Goal: Task Accomplishment & Management: Use online tool/utility

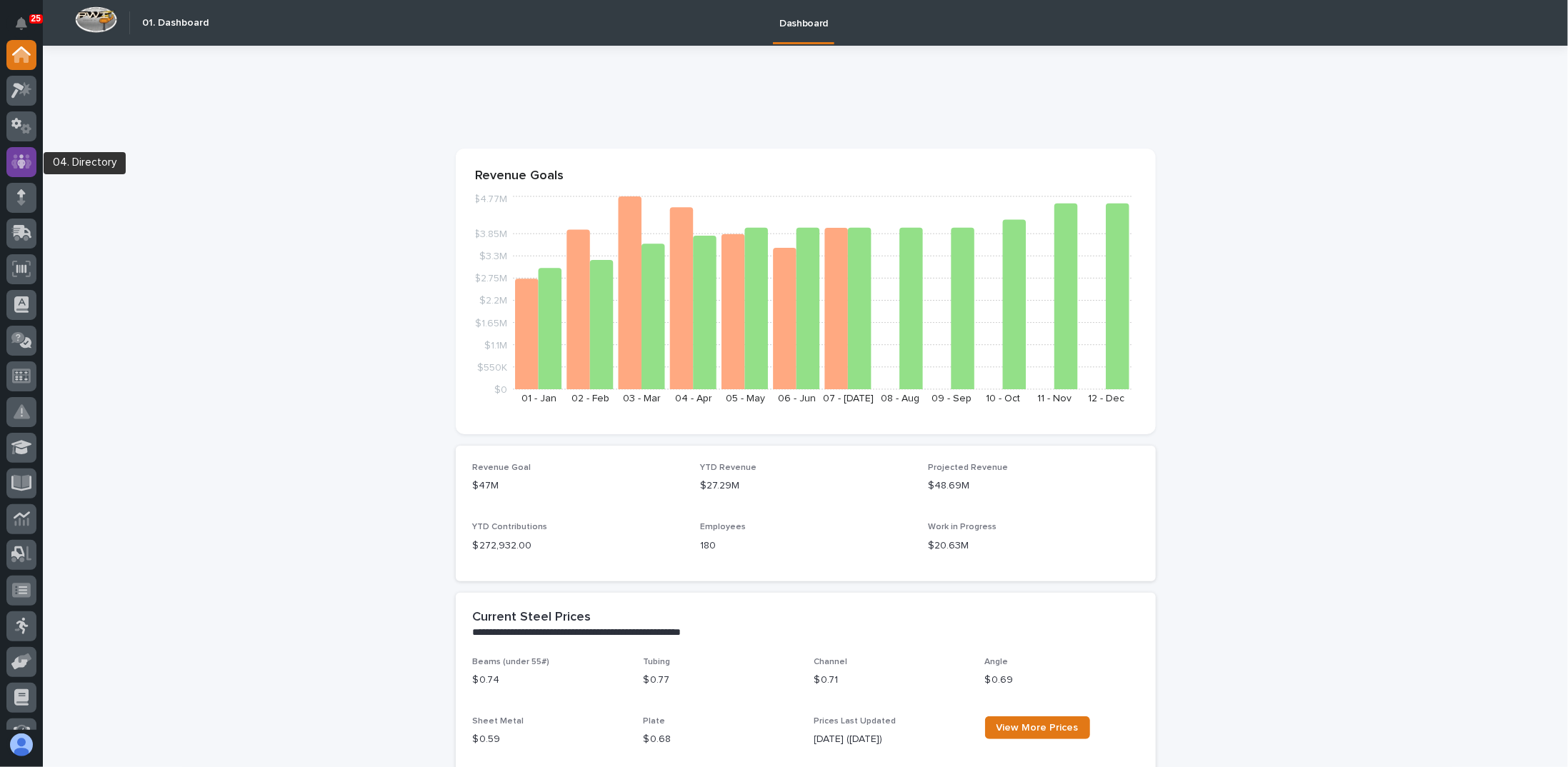
click at [26, 164] on icon at bounding box center [22, 161] width 21 height 14
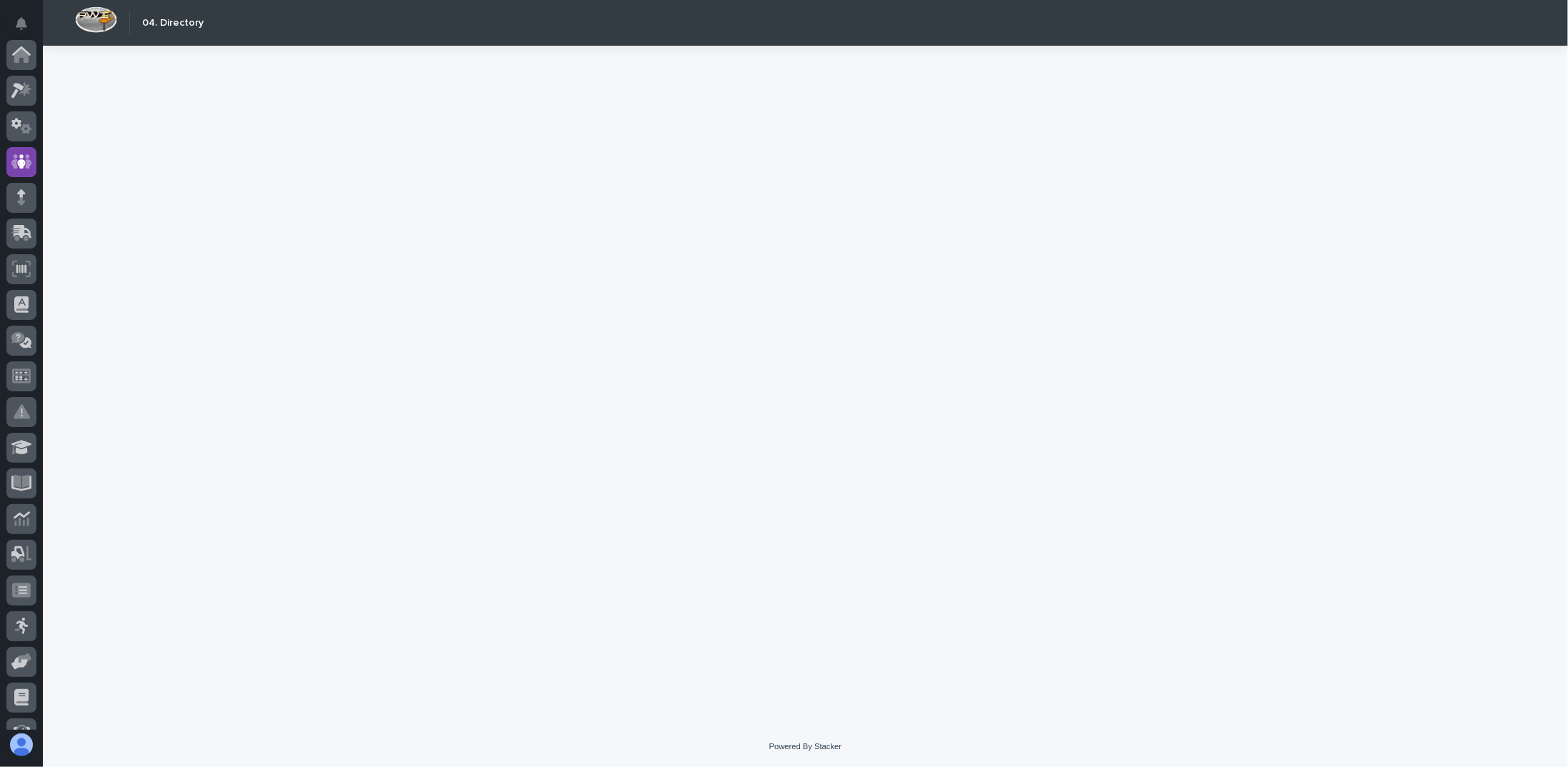
scroll to position [107, 0]
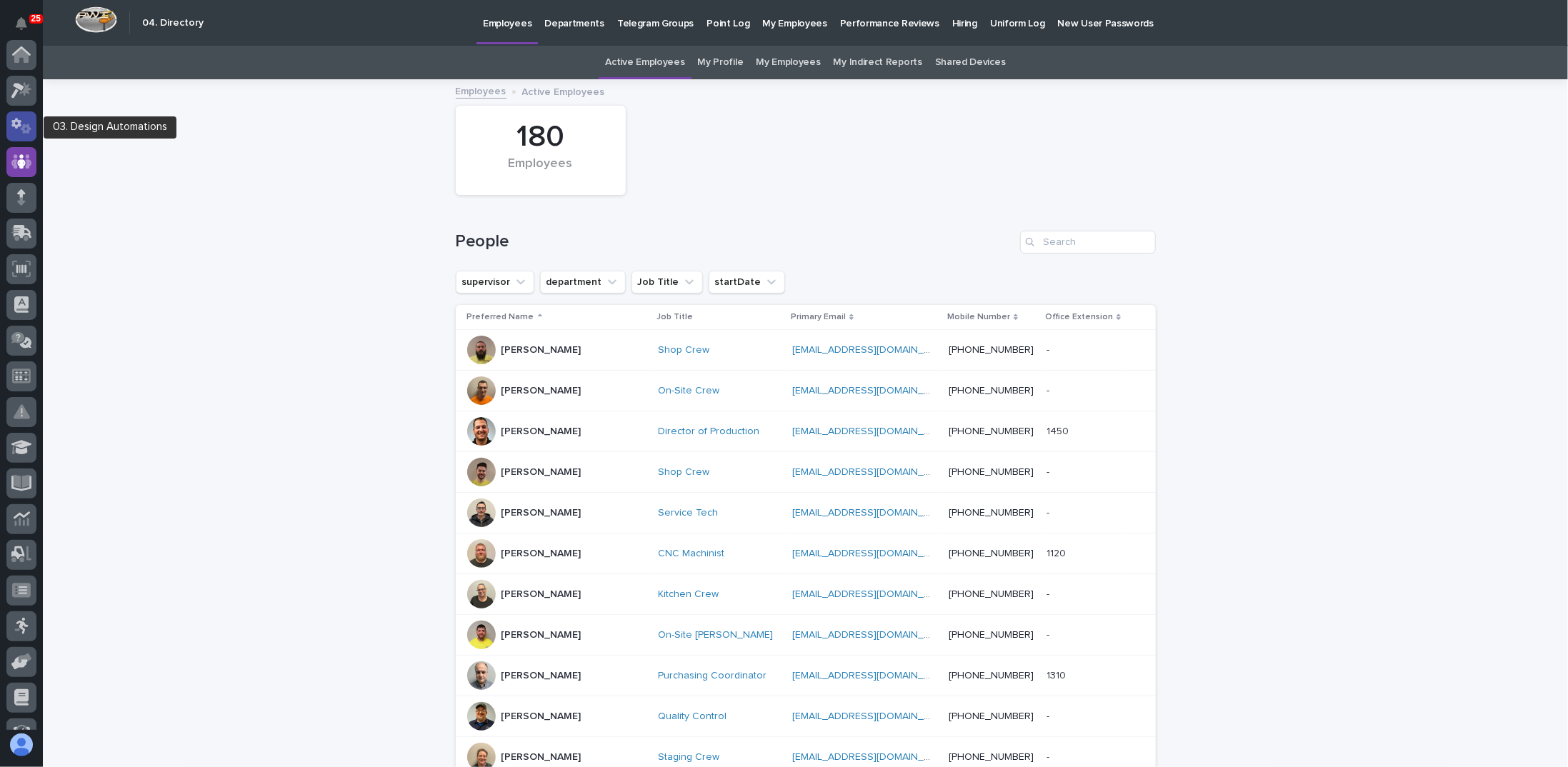
click at [21, 123] on icon at bounding box center [22, 126] width 21 height 16
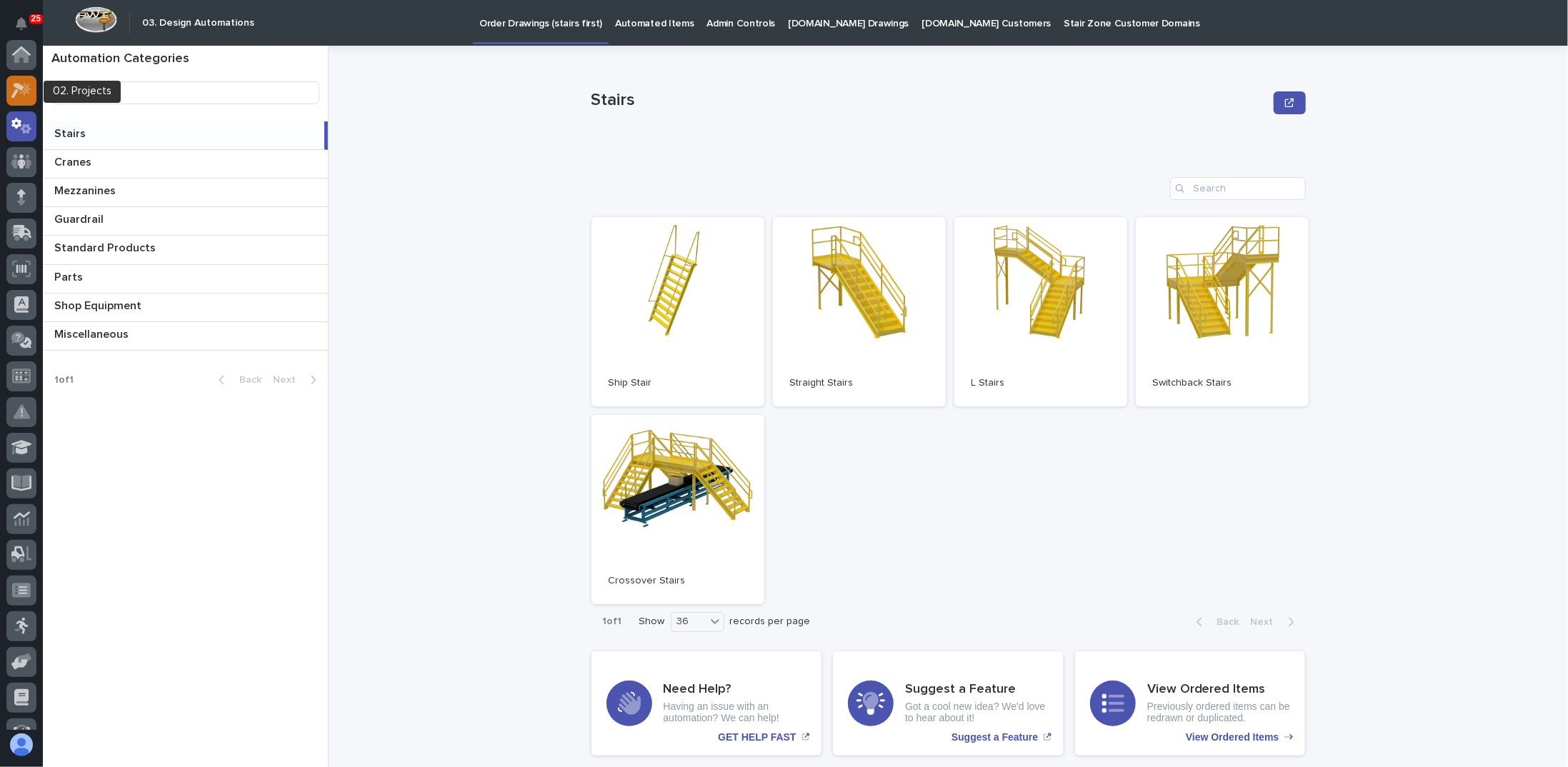
click at [10, 81] on div at bounding box center [21, 91] width 30 height 30
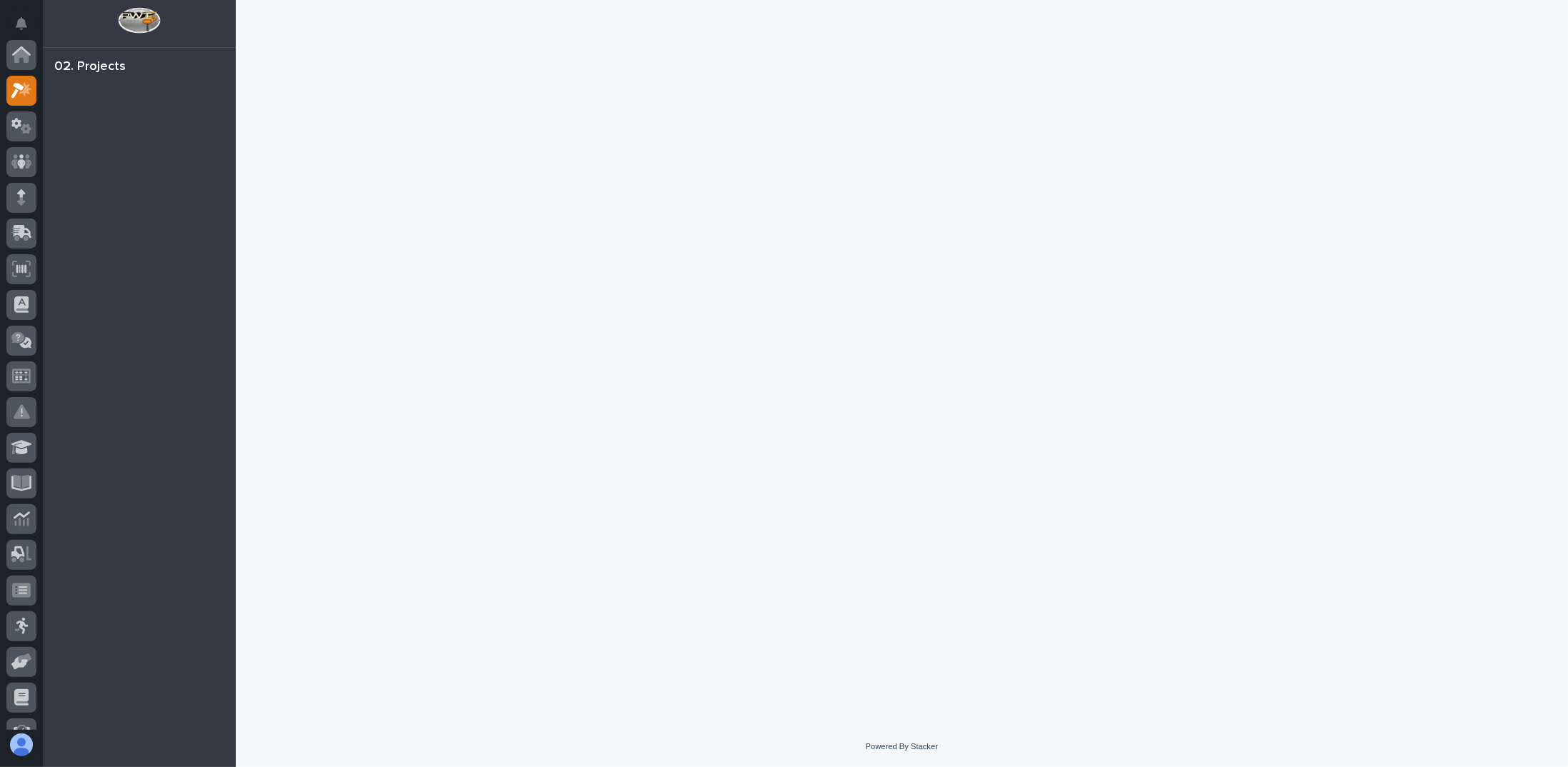
scroll to position [36, 0]
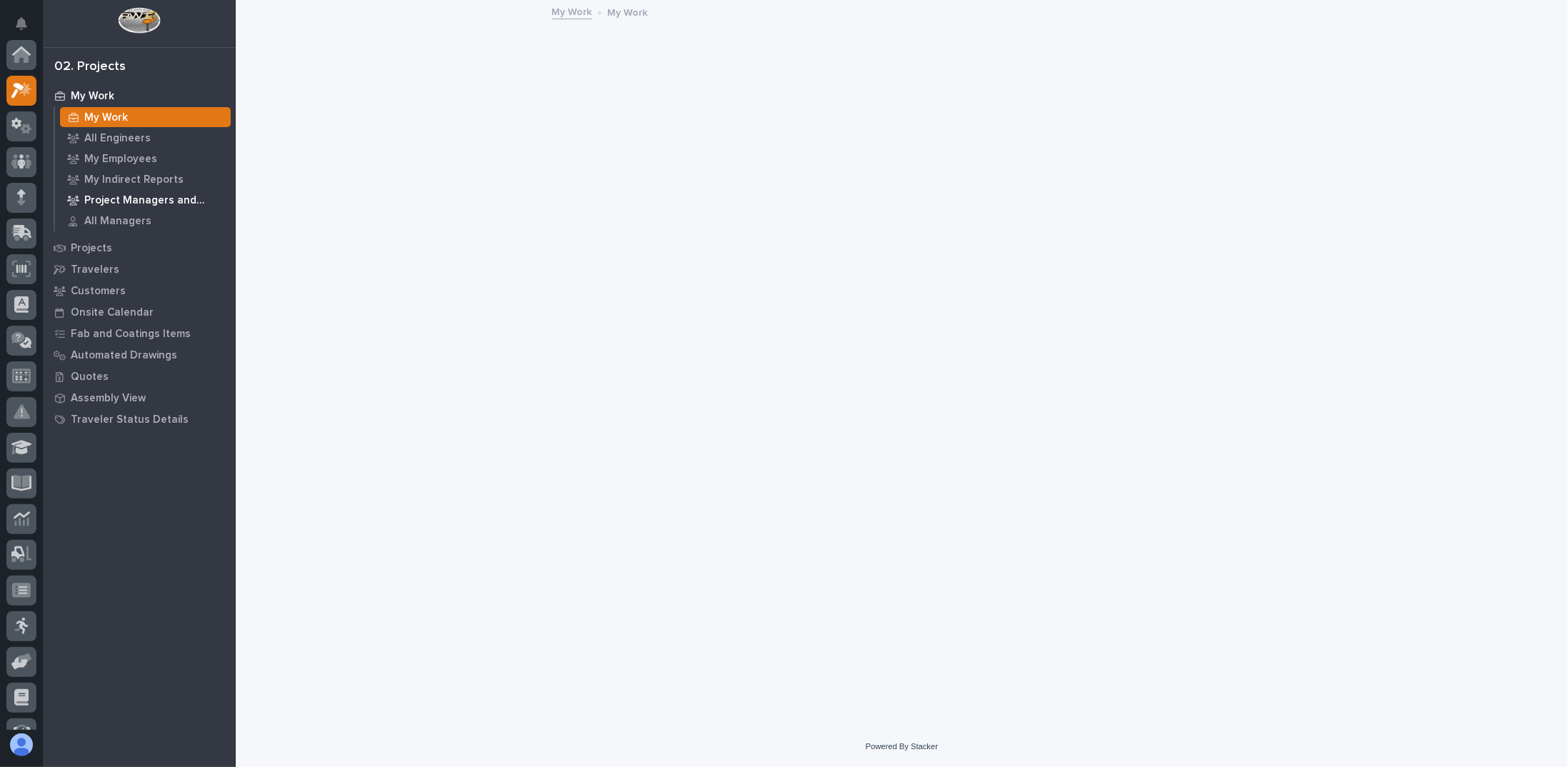
scroll to position [36, 0]
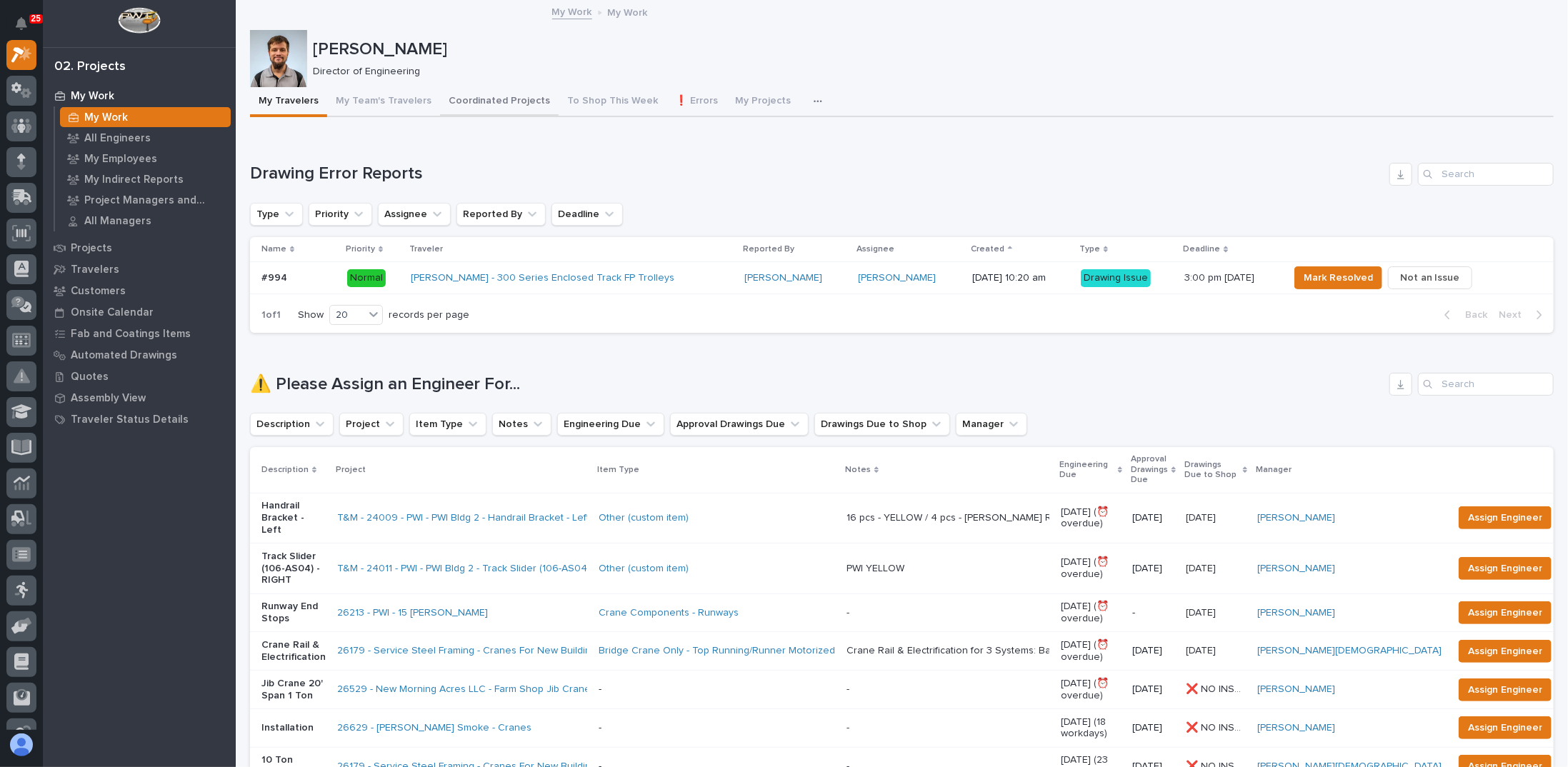
click at [532, 105] on button "Coordinated Projects" at bounding box center [499, 102] width 119 height 30
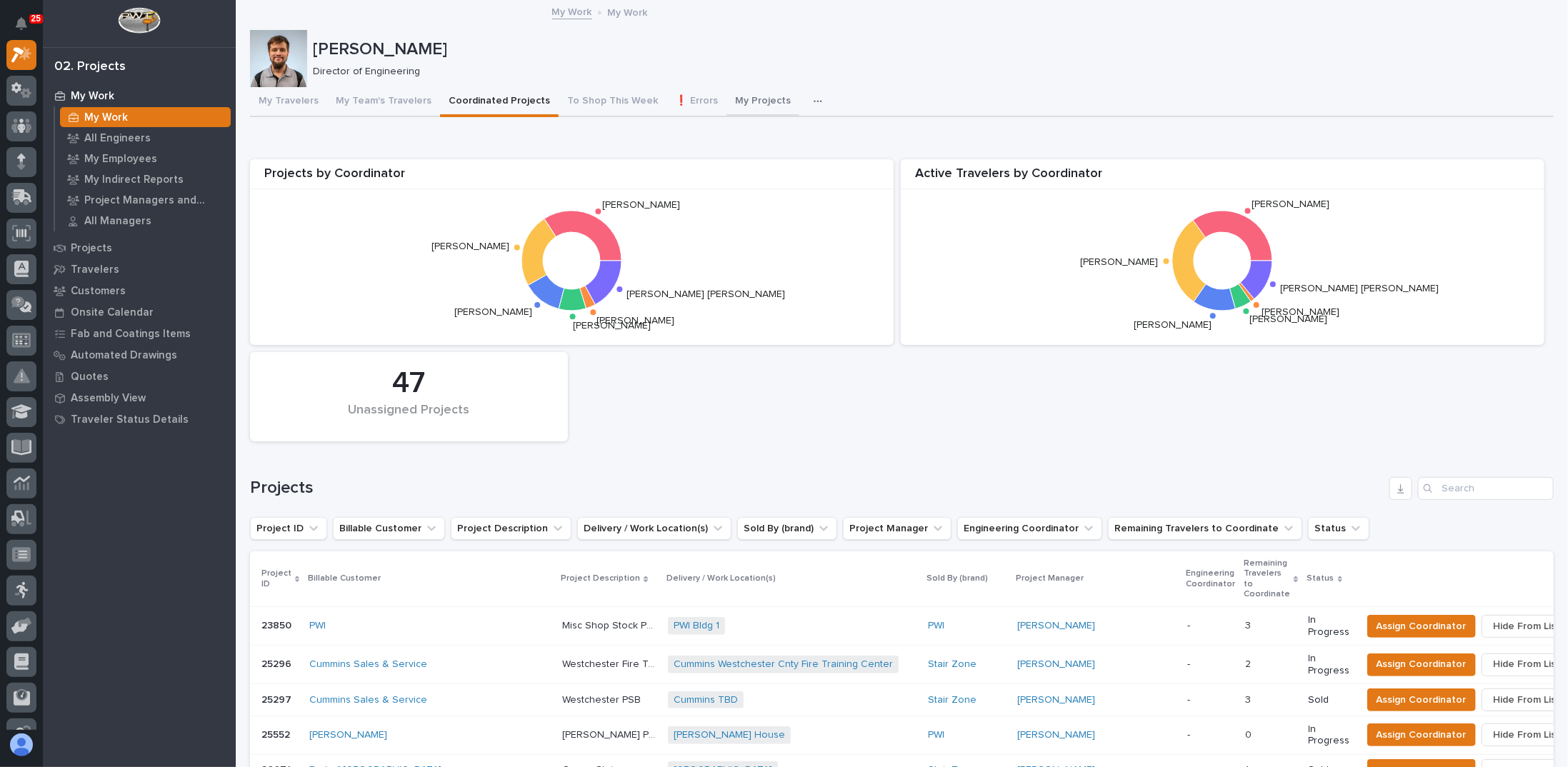
click at [730, 104] on button "My Projects" at bounding box center [763, 102] width 73 height 30
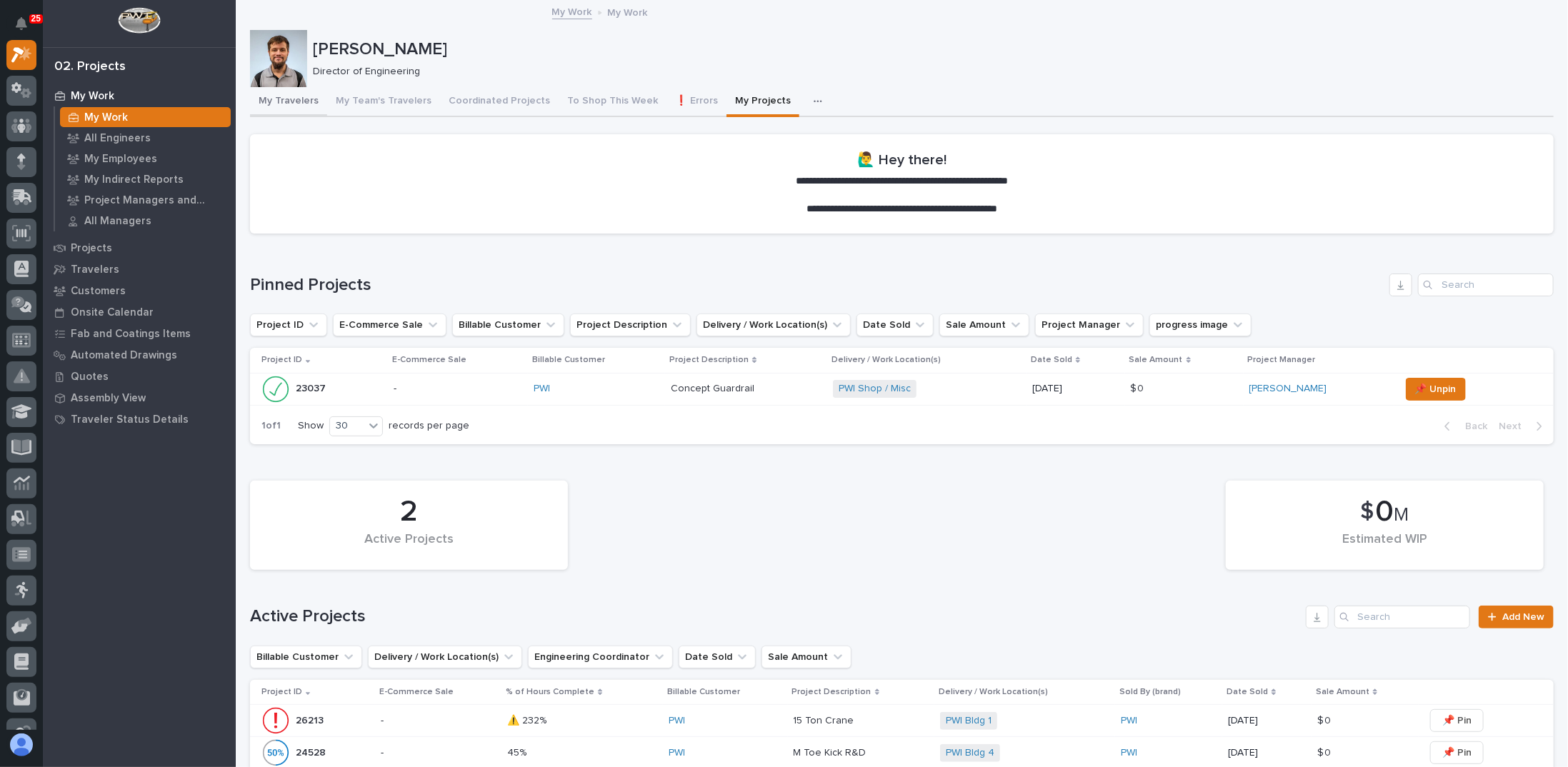
click at [281, 100] on button "My Travelers" at bounding box center [288, 102] width 77 height 30
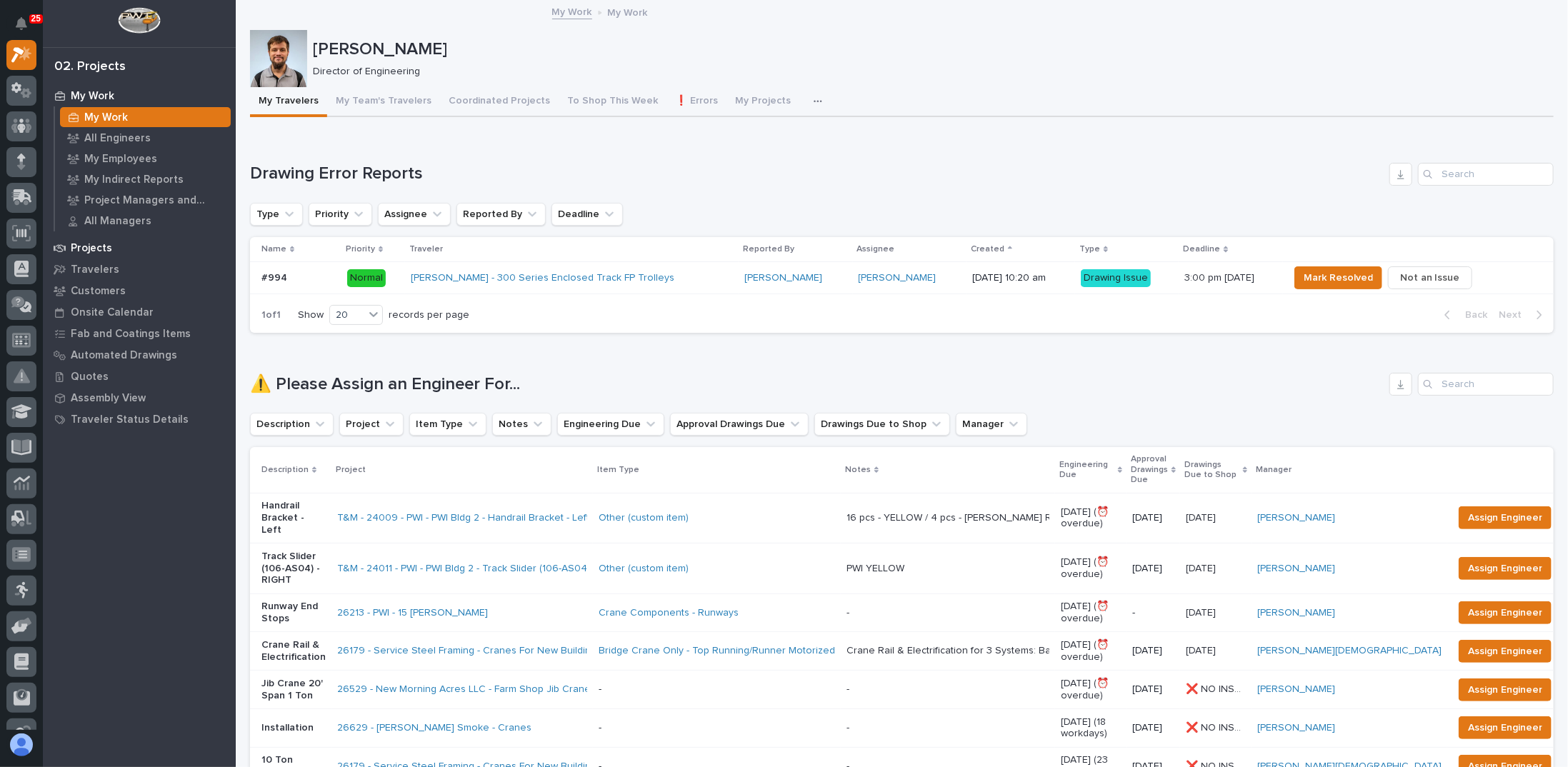
click at [102, 250] on p "Projects" at bounding box center [91, 248] width 41 height 13
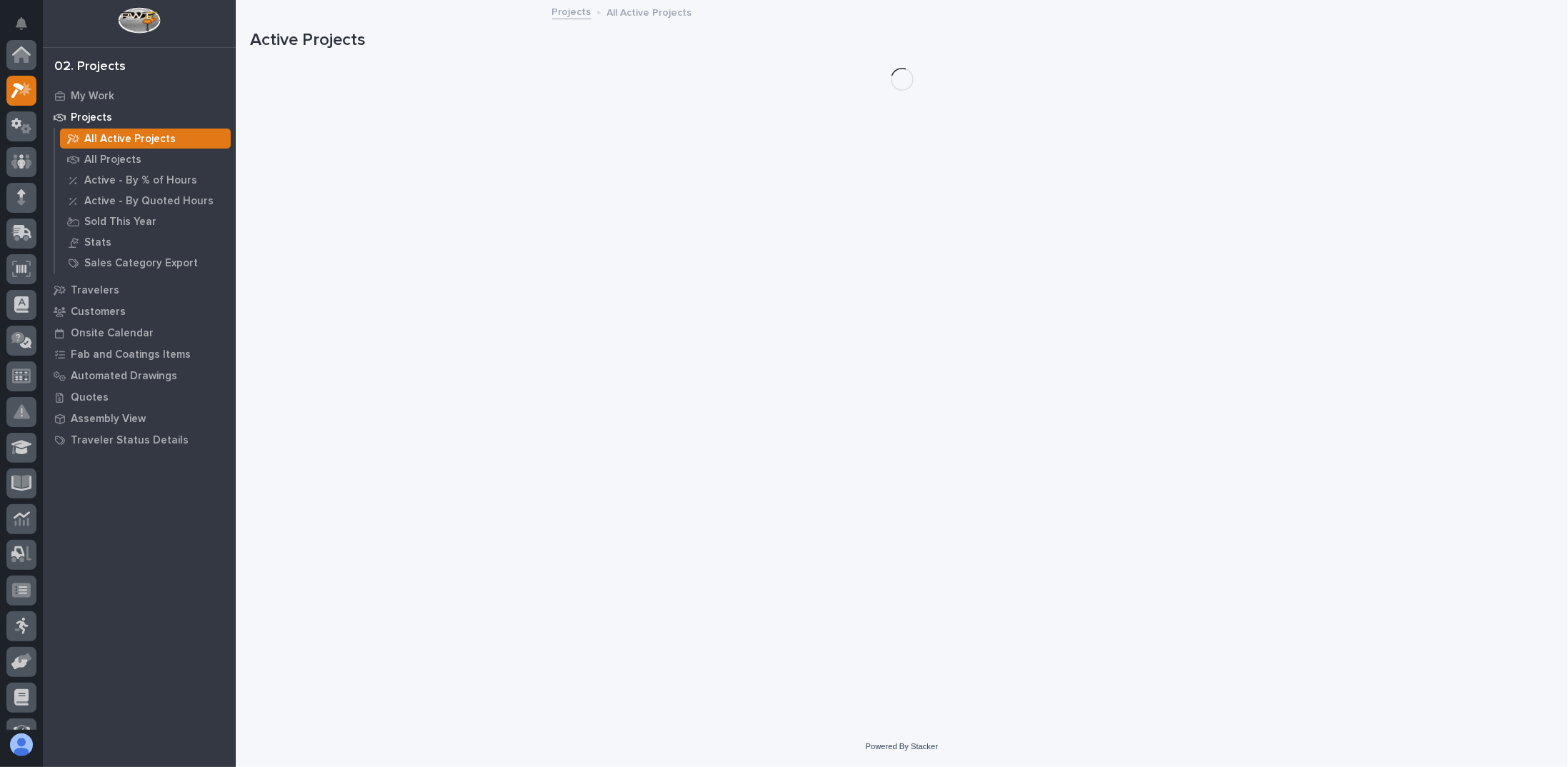
scroll to position [36, 0]
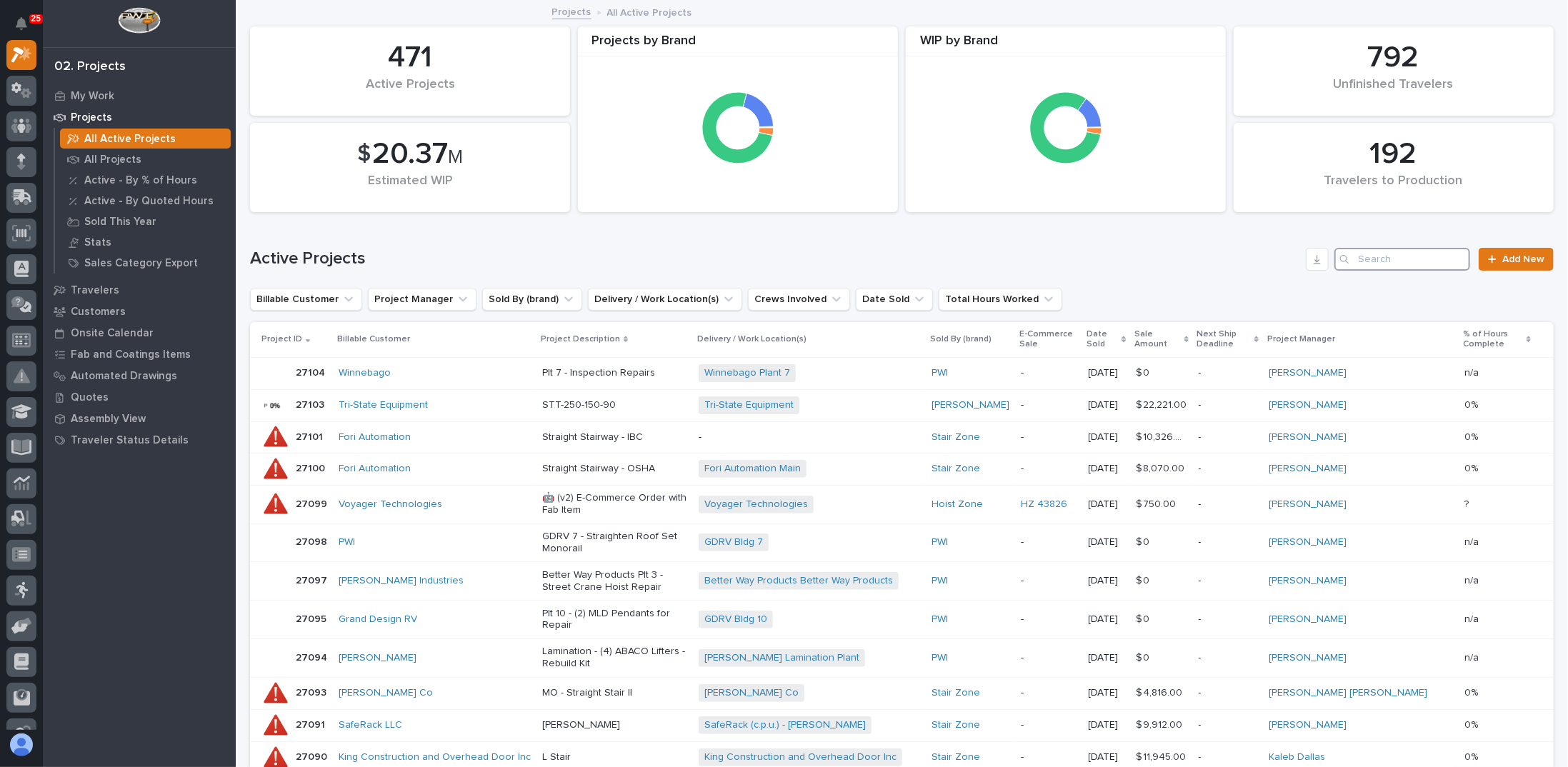
click at [1396, 263] on input "Search" at bounding box center [1402, 259] width 136 height 22
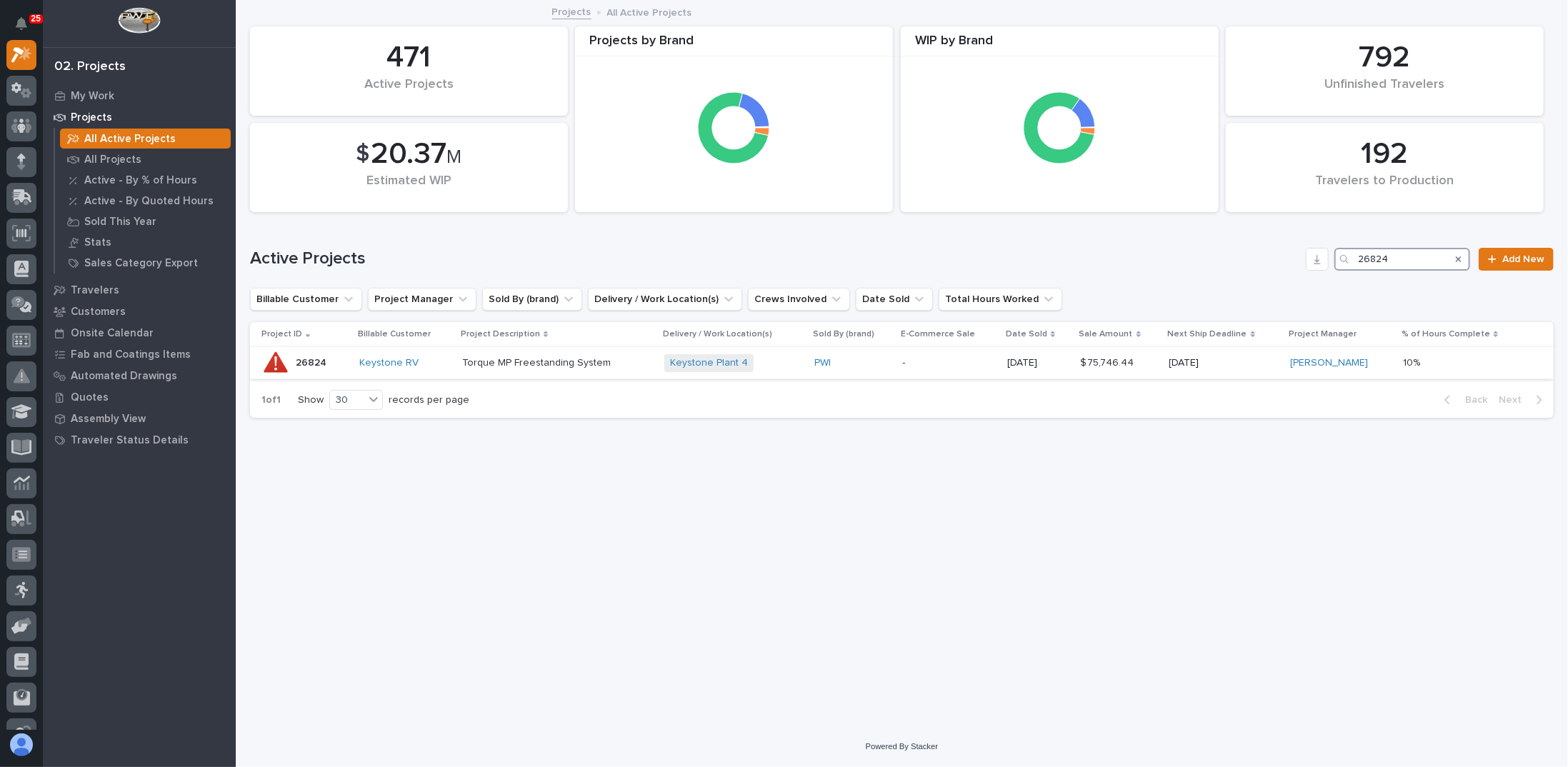
type input "26824"
click at [548, 366] on p "Torque MP Freestanding System" at bounding box center [558, 364] width 191 height 12
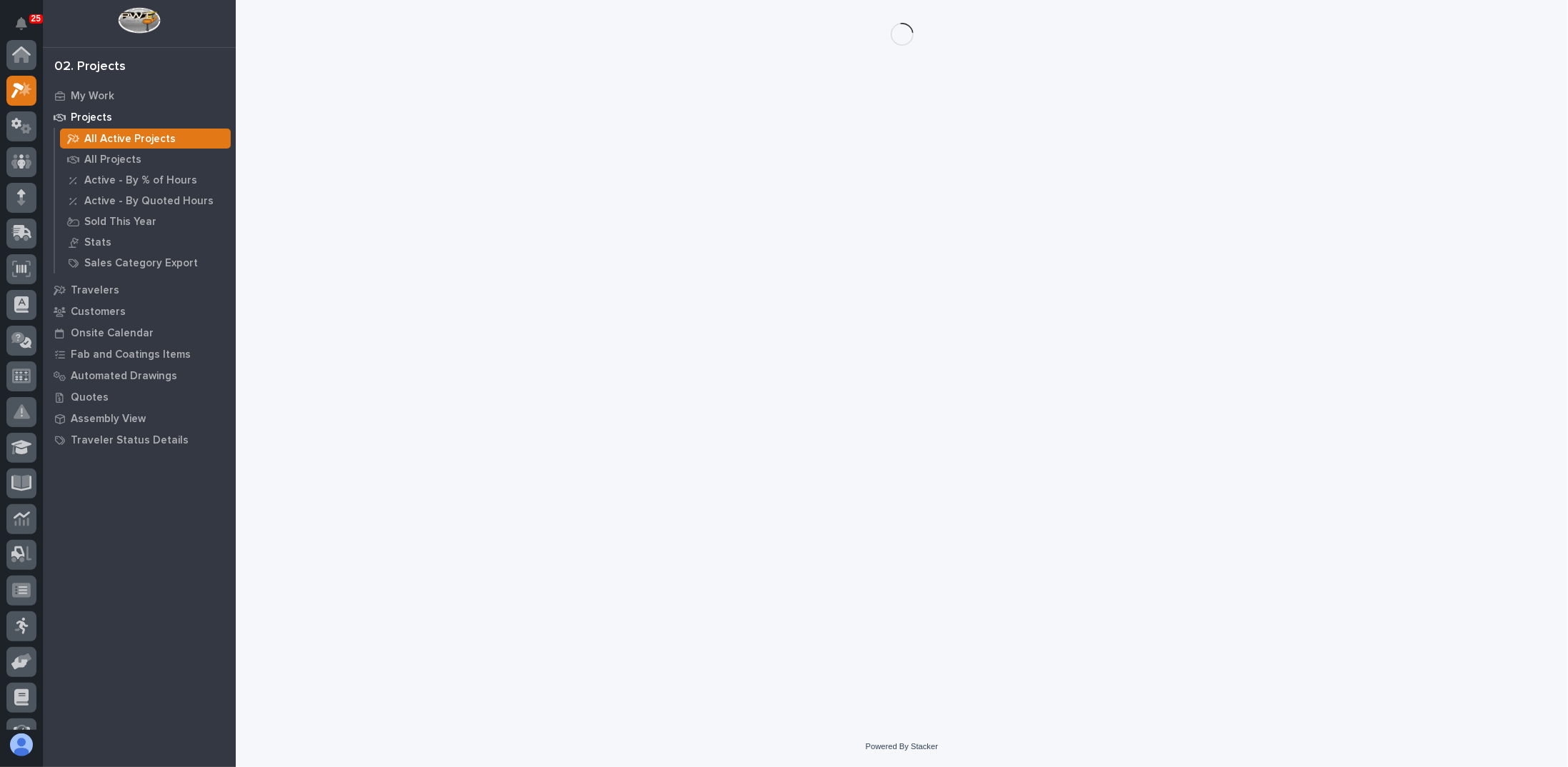
scroll to position [36, 0]
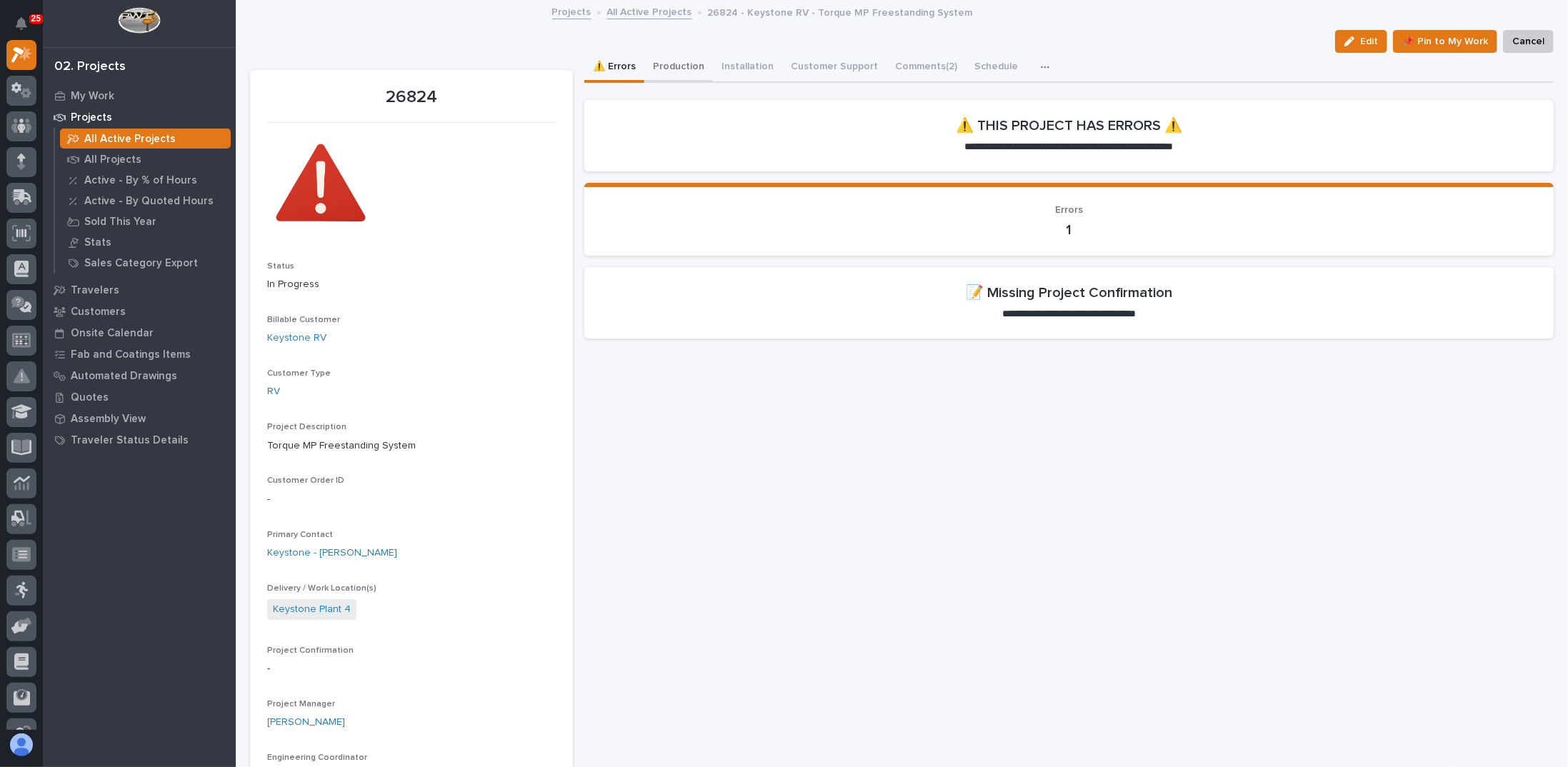
click at [675, 66] on button "Production" at bounding box center [679, 67] width 68 height 30
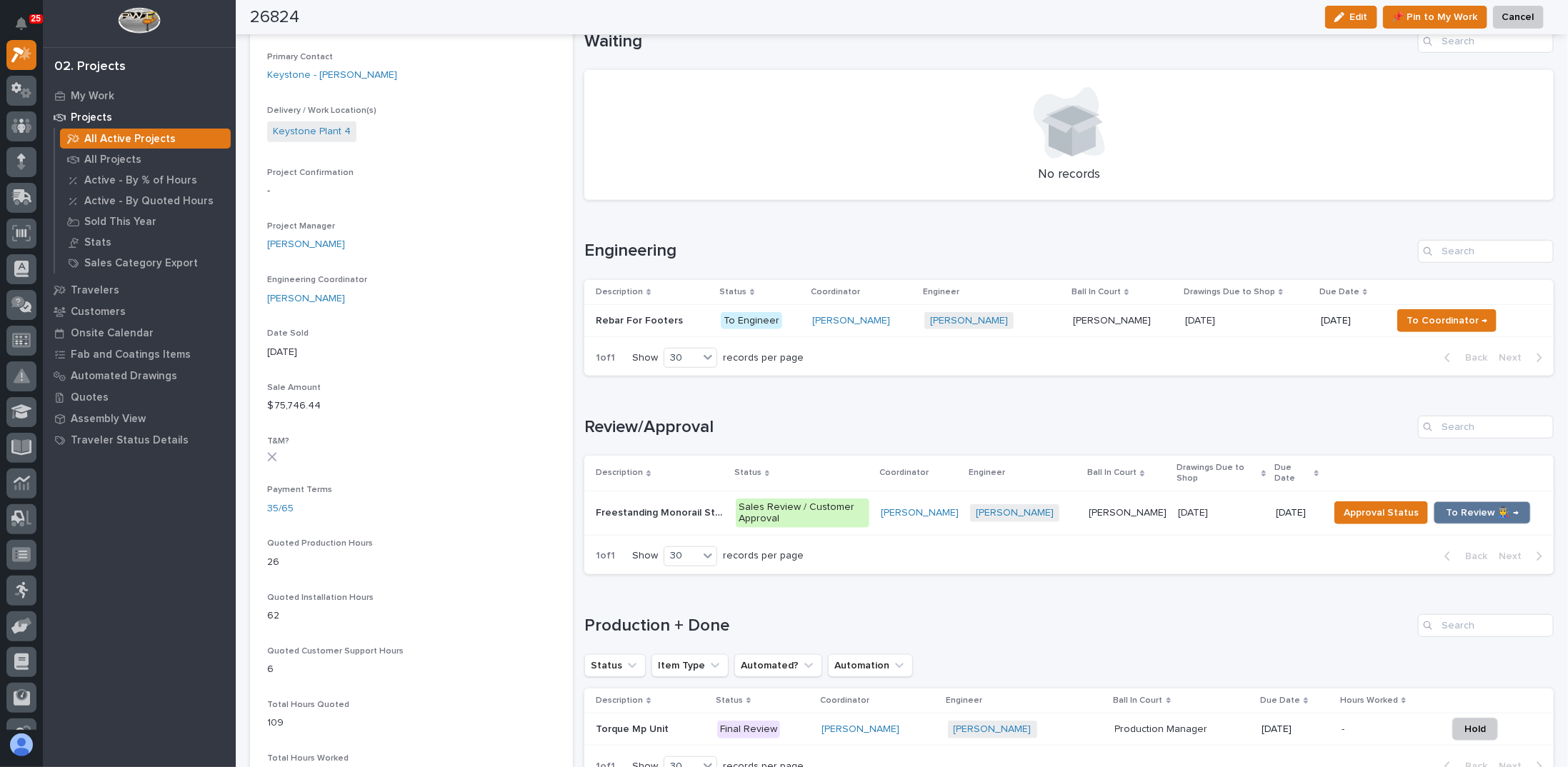
scroll to position [500, 0]
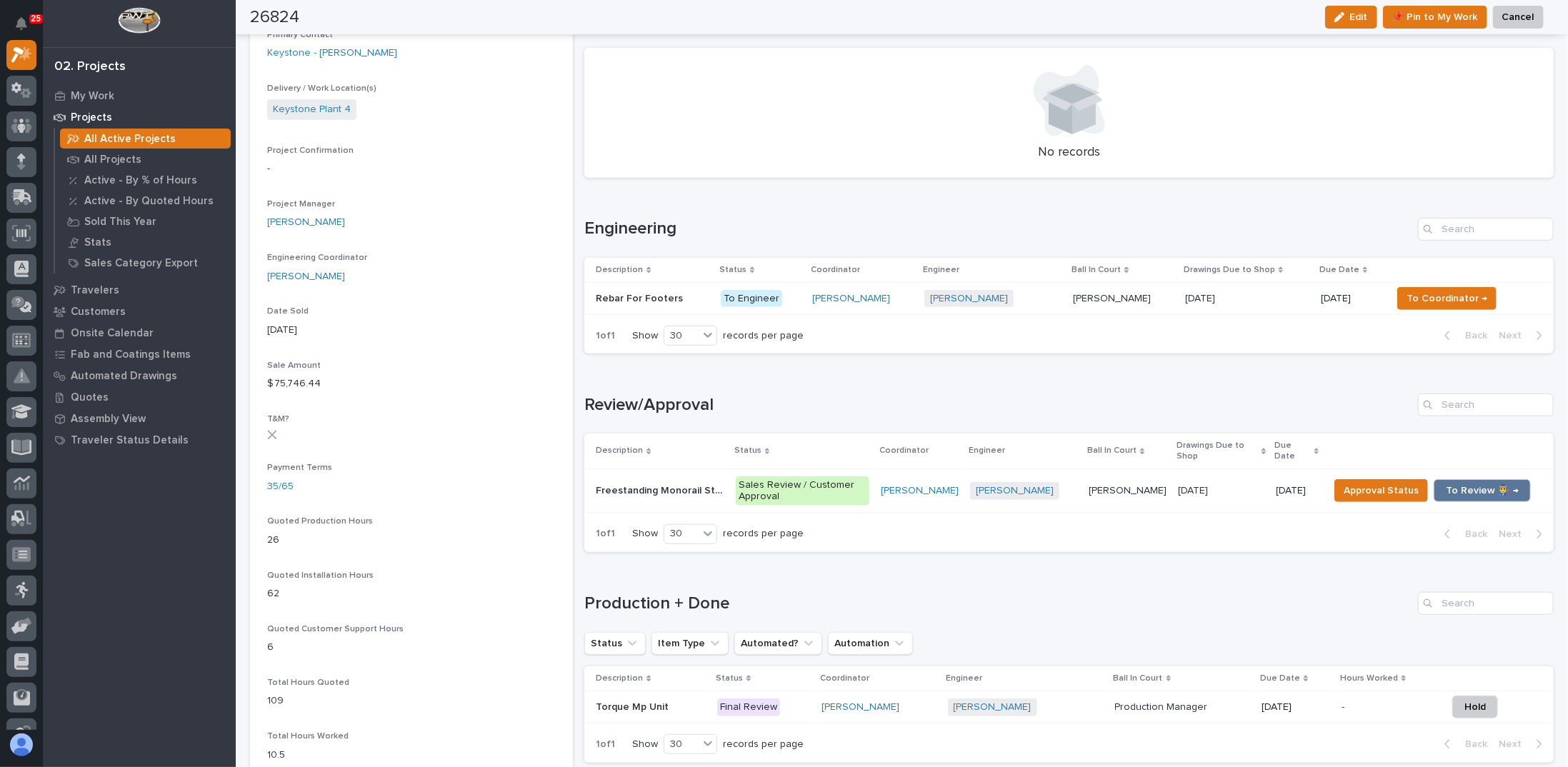
click at [712, 493] on p "Freestanding Monorail Structure" at bounding box center [661, 489] width 131 height 15
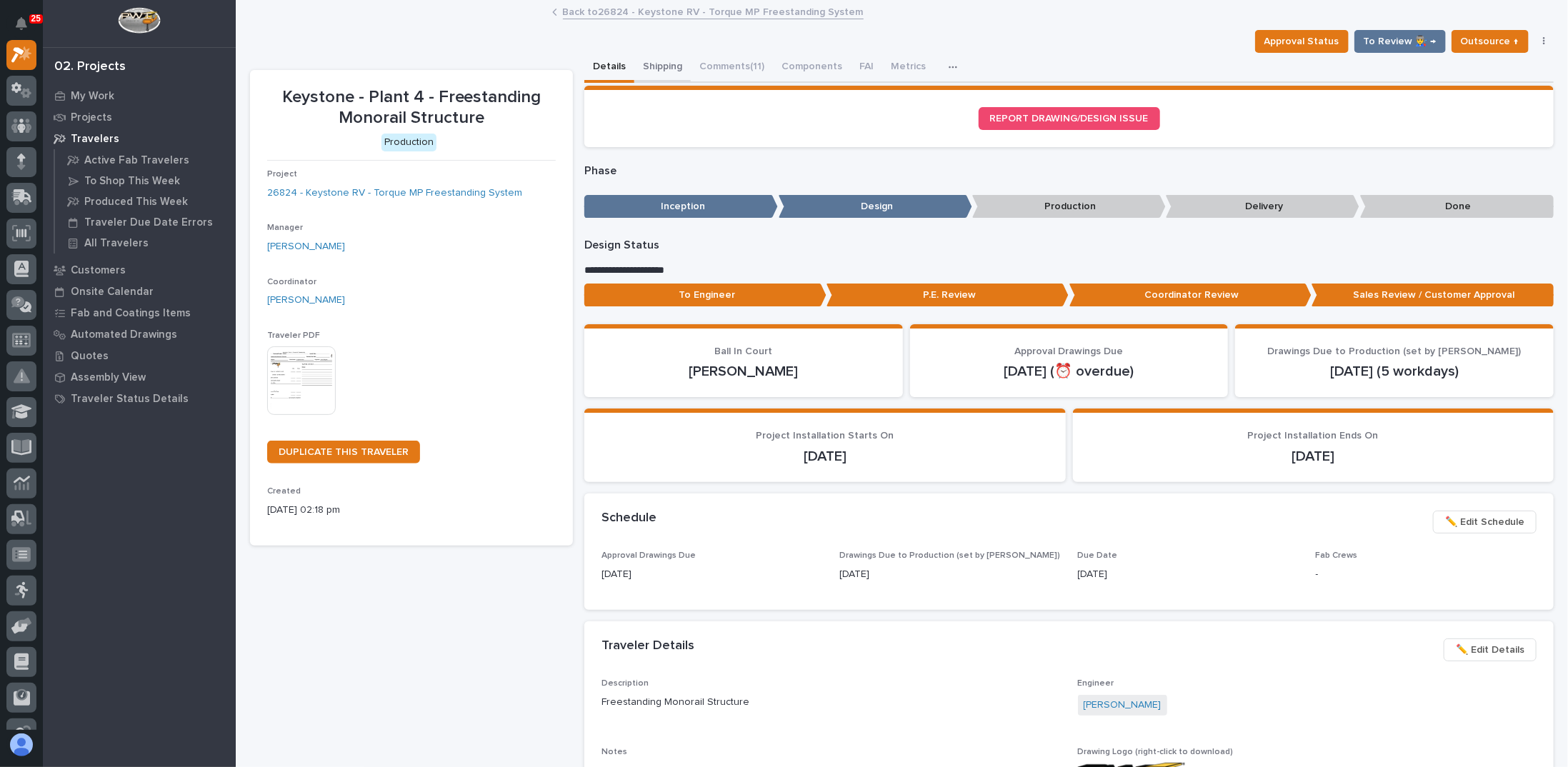
click at [654, 65] on button "Shipping" at bounding box center [662, 67] width 57 height 30
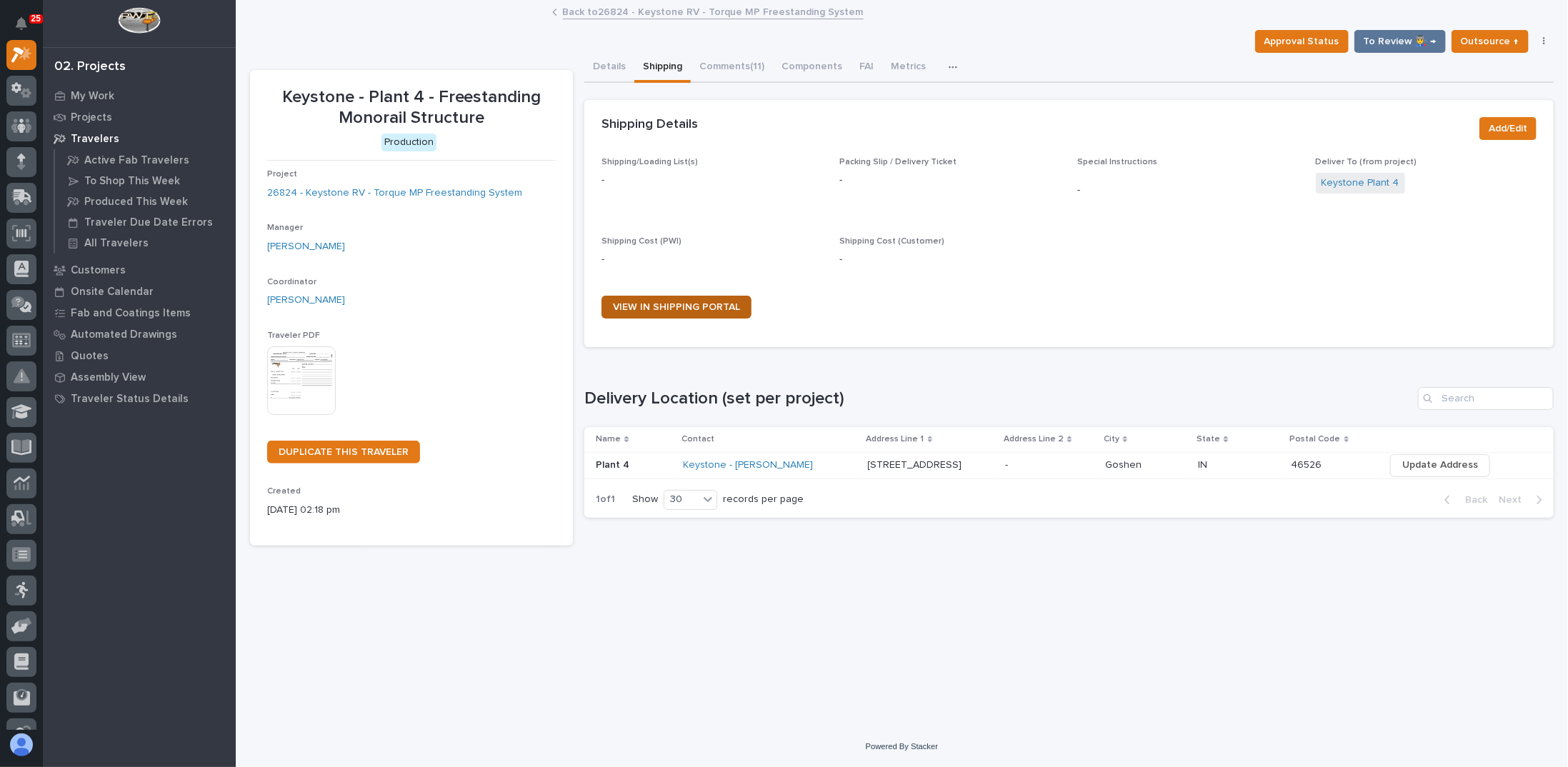
click at [687, 313] on link "VIEW IN SHIPPING PORTAL" at bounding box center [676, 306] width 150 height 22
click at [1508, 124] on span "Add/Edit" at bounding box center [1508, 129] width 39 height 17
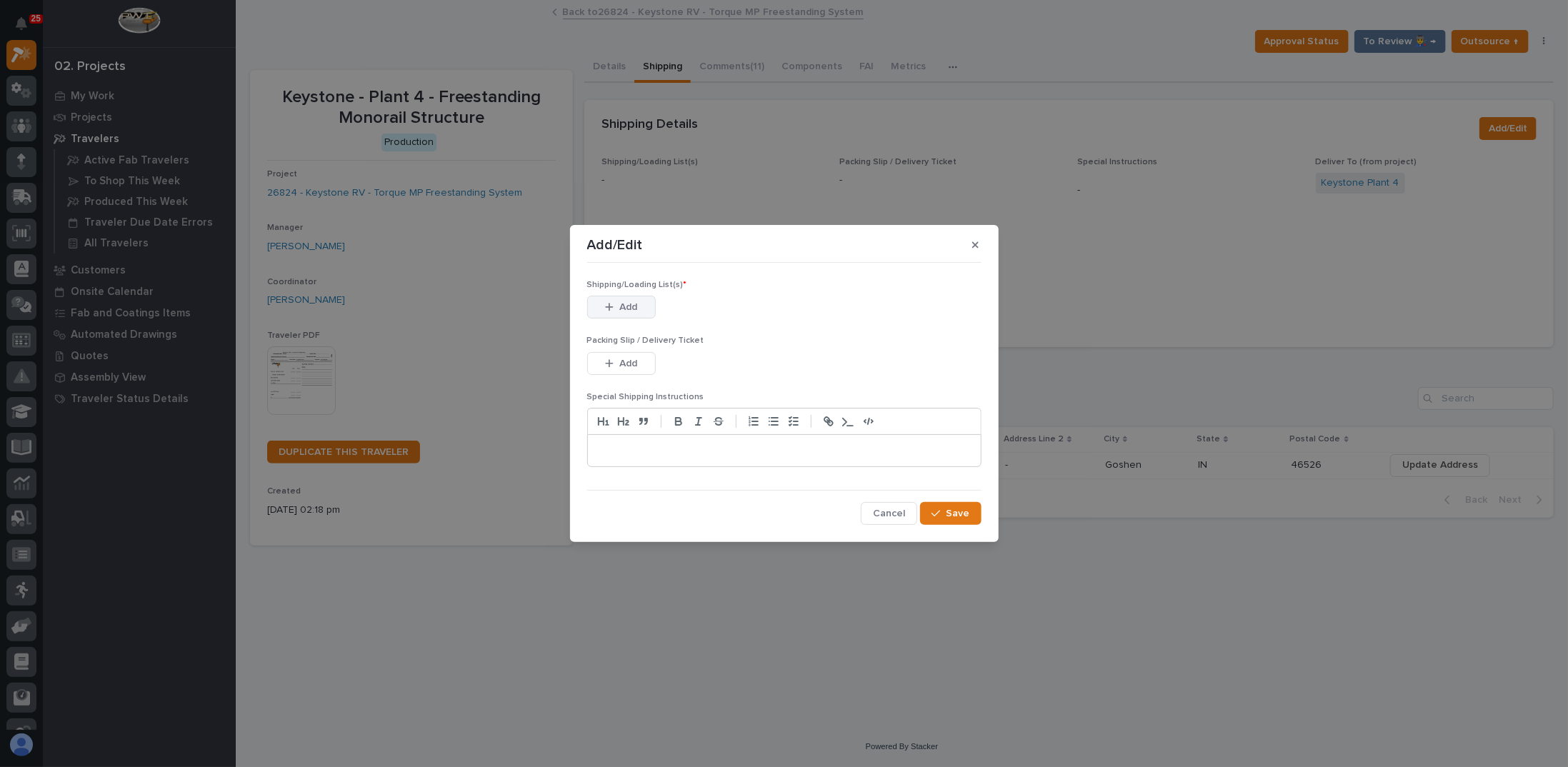
click at [621, 308] on span "Add" at bounding box center [628, 307] width 18 height 13
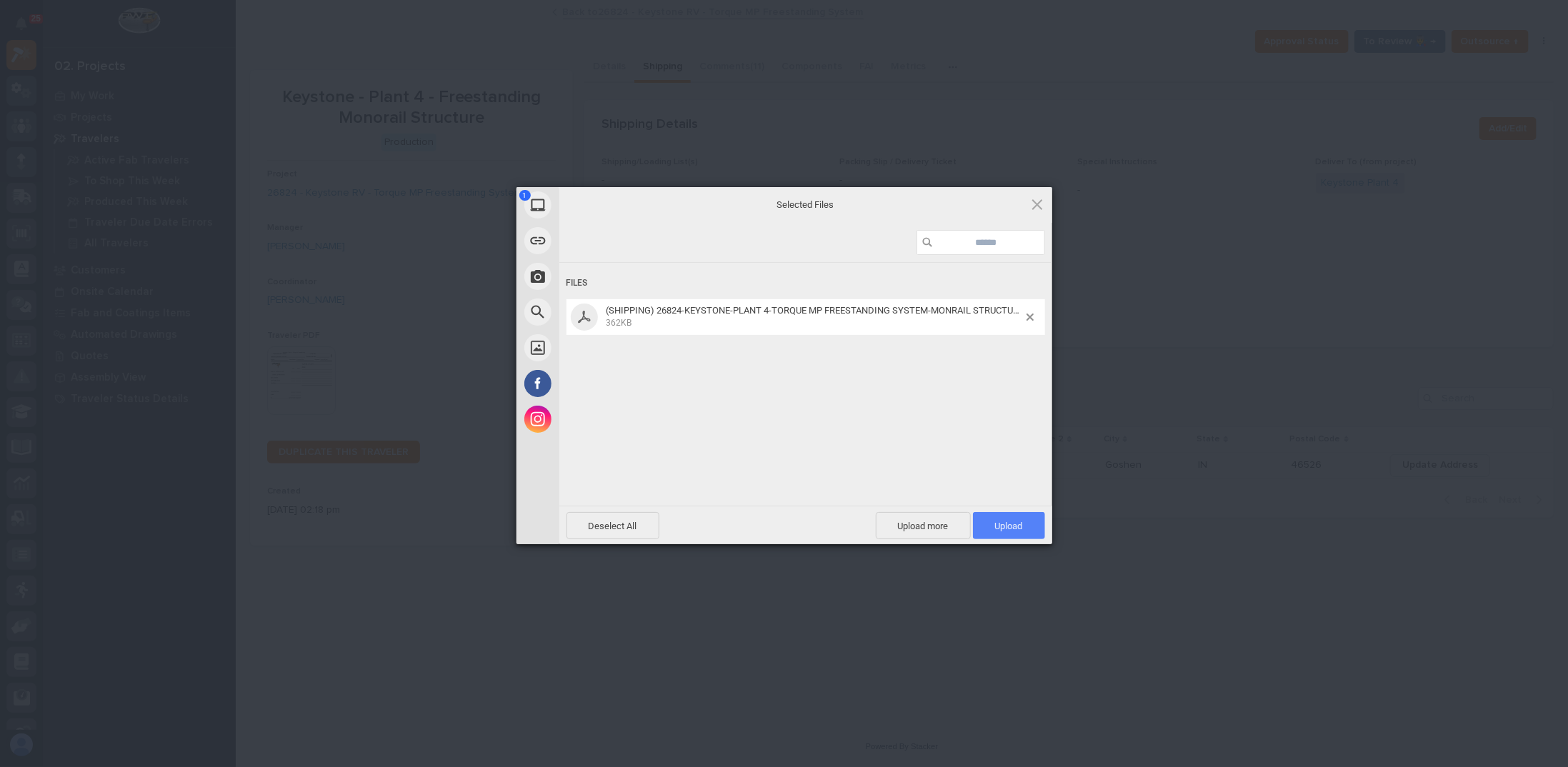
click at [1021, 534] on span "Upload 1" at bounding box center [1009, 525] width 72 height 27
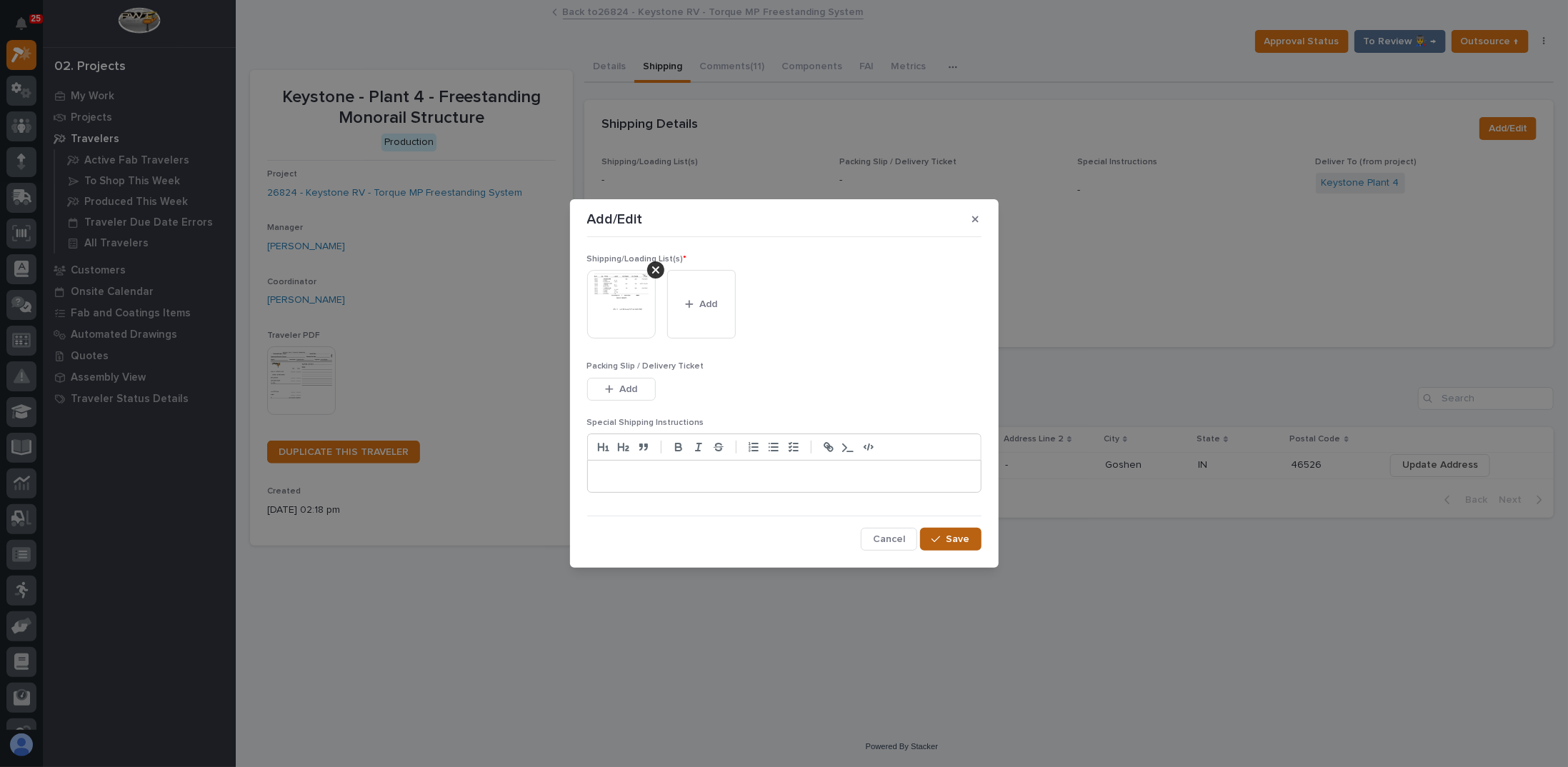
click at [952, 543] on span "Save" at bounding box center [958, 539] width 23 height 13
